Goal: Task Accomplishment & Management: Complete application form

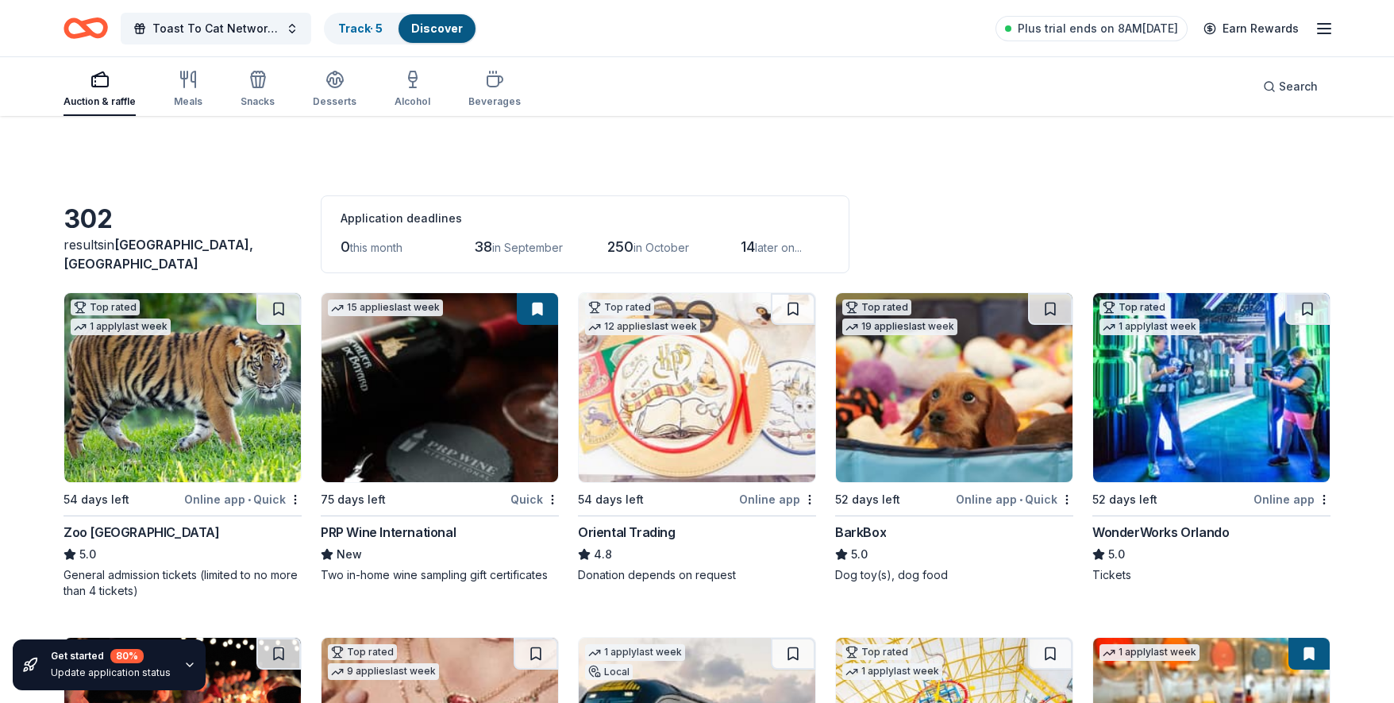
scroll to position [9075, 0]
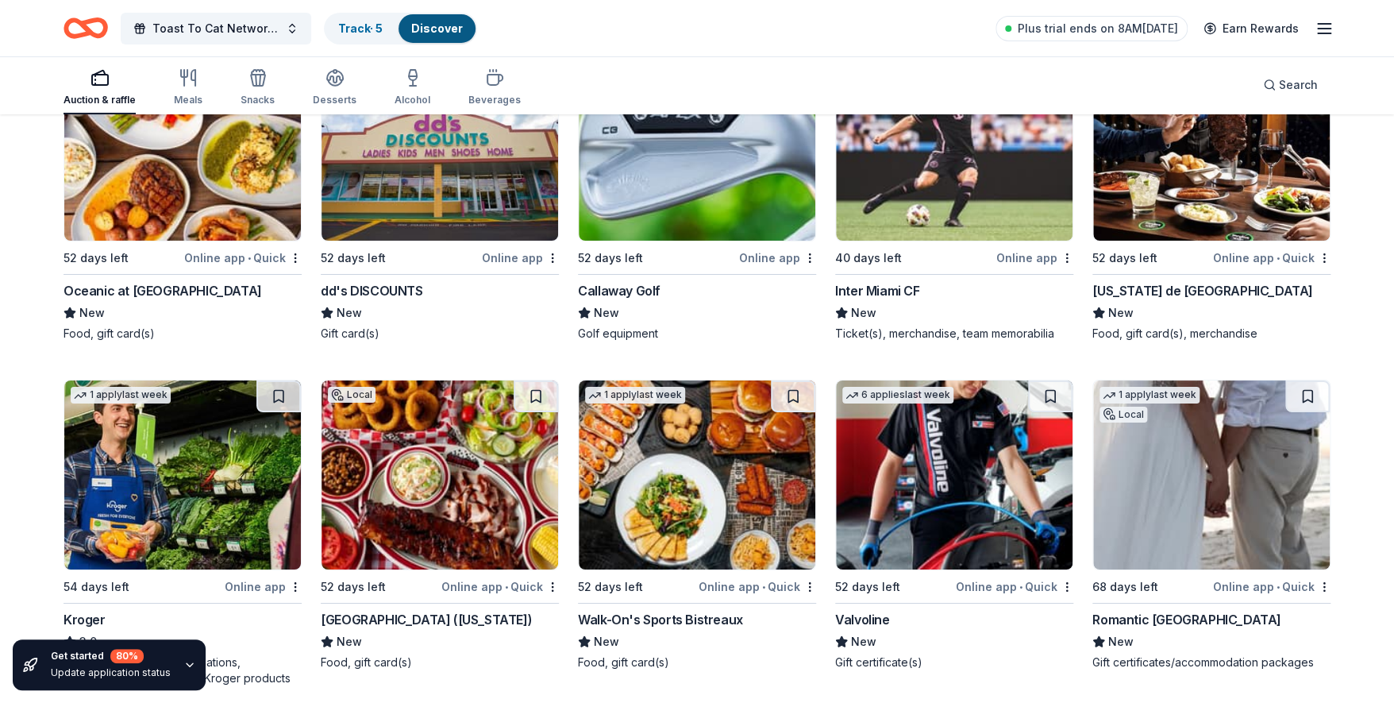
click at [1145, 285] on div "[US_STATE] de [GEOGRAPHIC_DATA]" at bounding box center [1203, 290] width 221 height 19
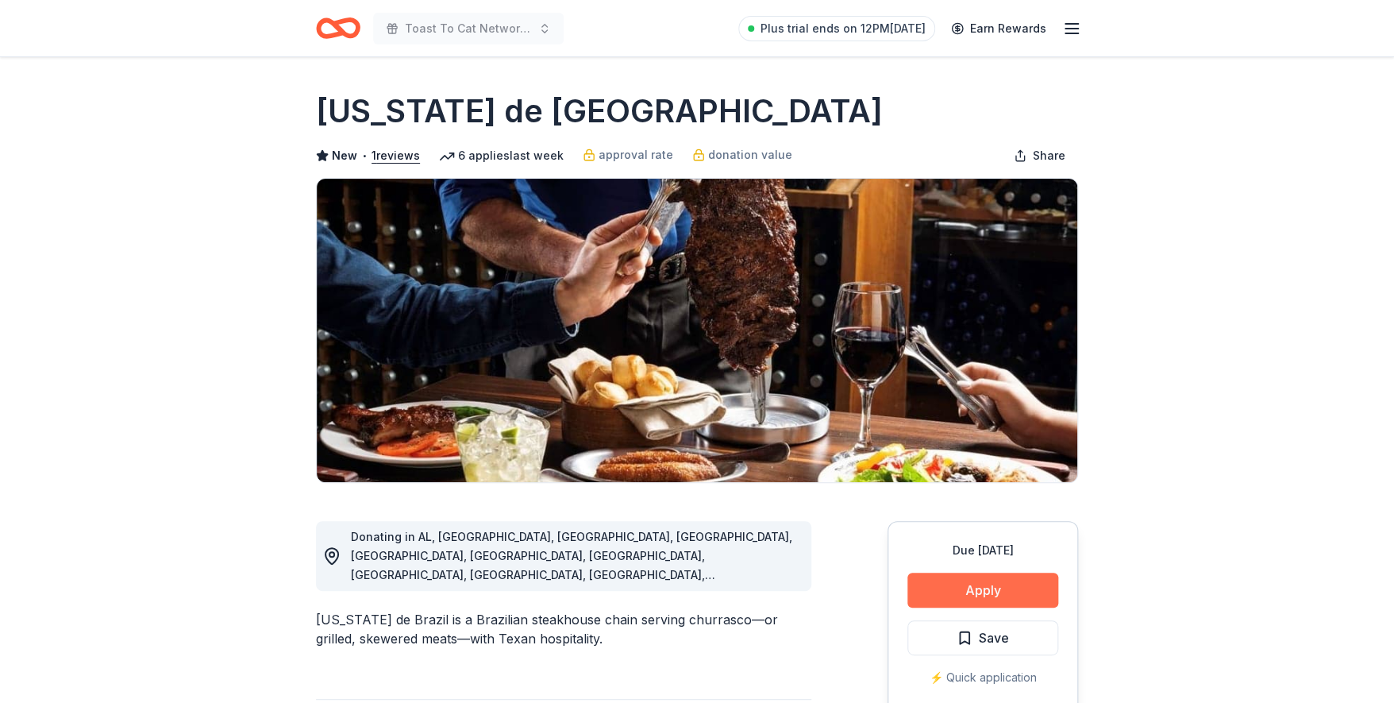
click at [946, 579] on button "Apply" at bounding box center [983, 590] width 151 height 35
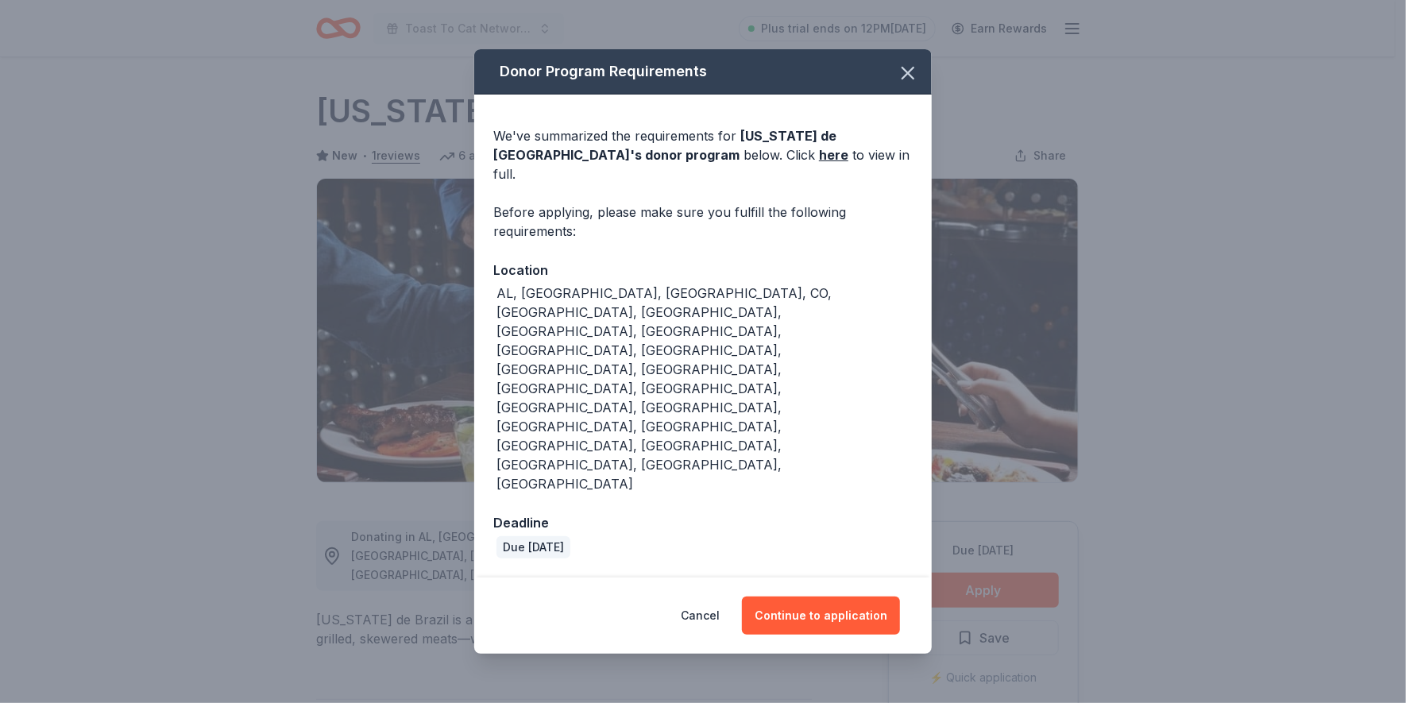
click at [797, 577] on div "Cancel Continue to application" at bounding box center [702, 615] width 457 height 76
click at [816, 596] on button "Continue to application" at bounding box center [821, 615] width 158 height 38
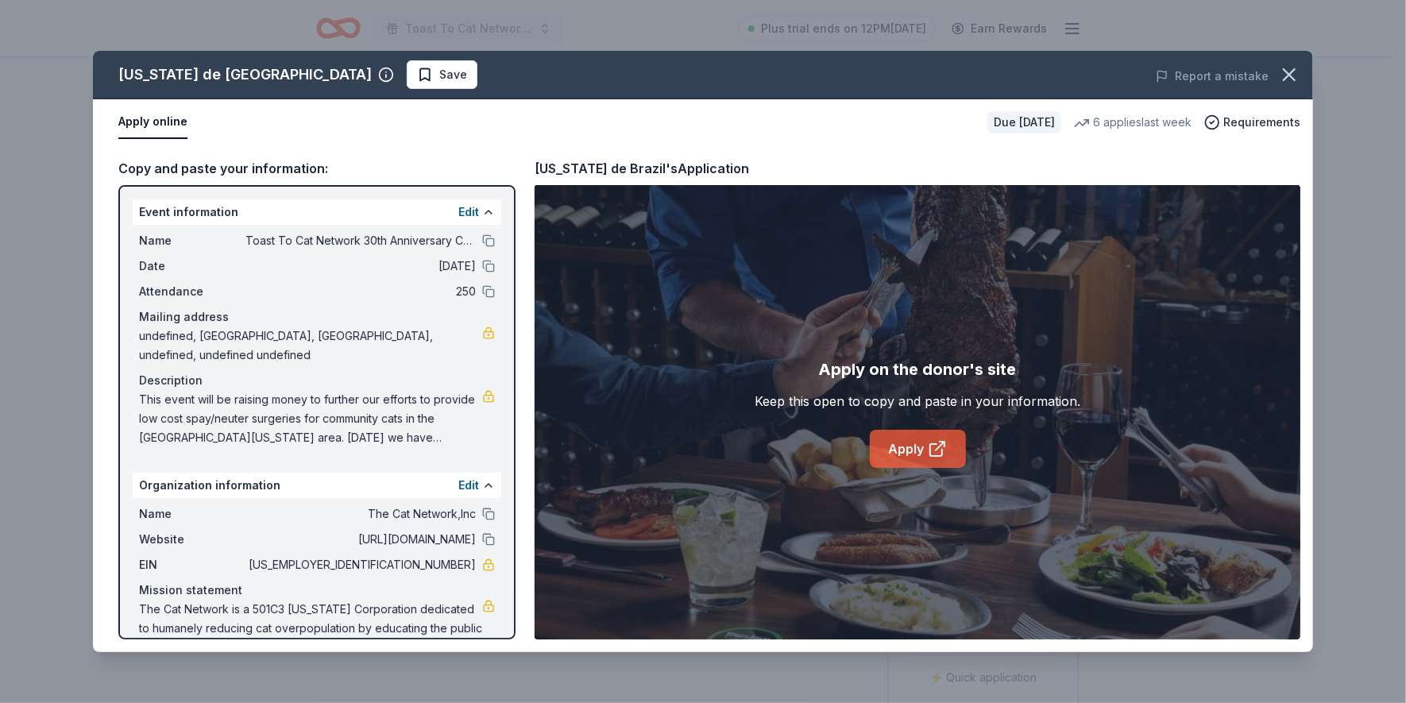
click at [890, 440] on link "Apply" at bounding box center [918, 449] width 96 height 38
